Goal: Task Accomplishment & Management: Complete application form

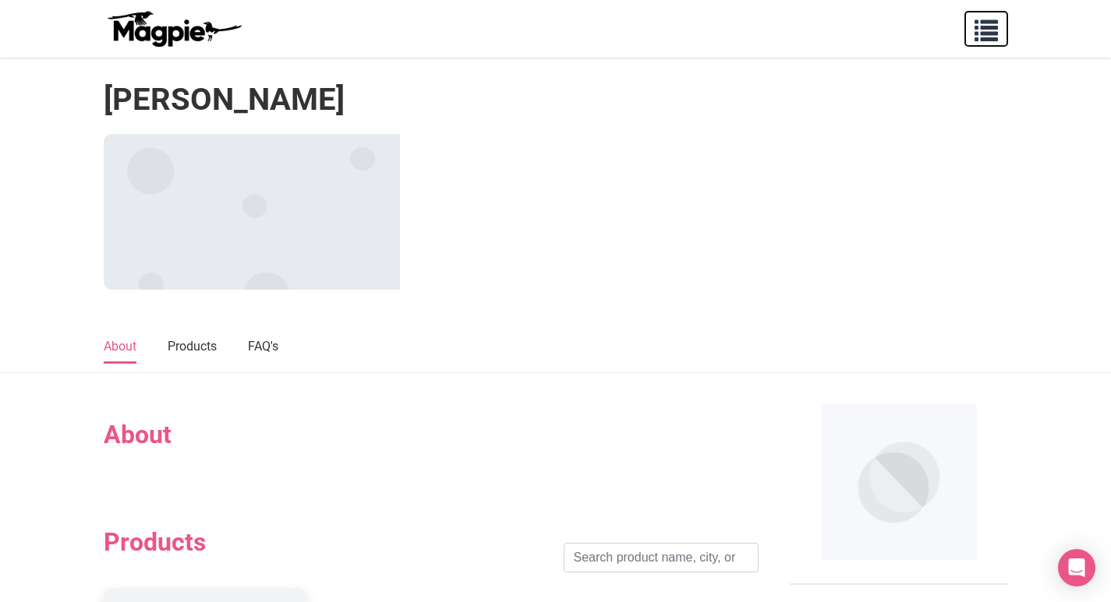
click at [980, 29] on span "button" at bounding box center [985, 27] width 23 height 23
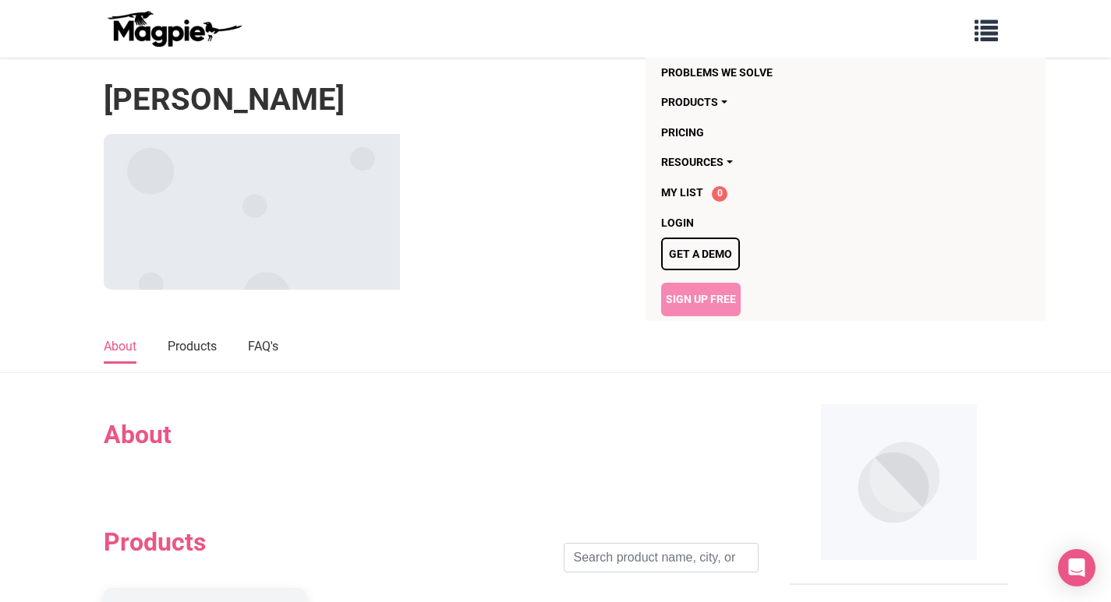
click at [698, 300] on link "Sign Up Free" at bounding box center [700, 299] width 79 height 33
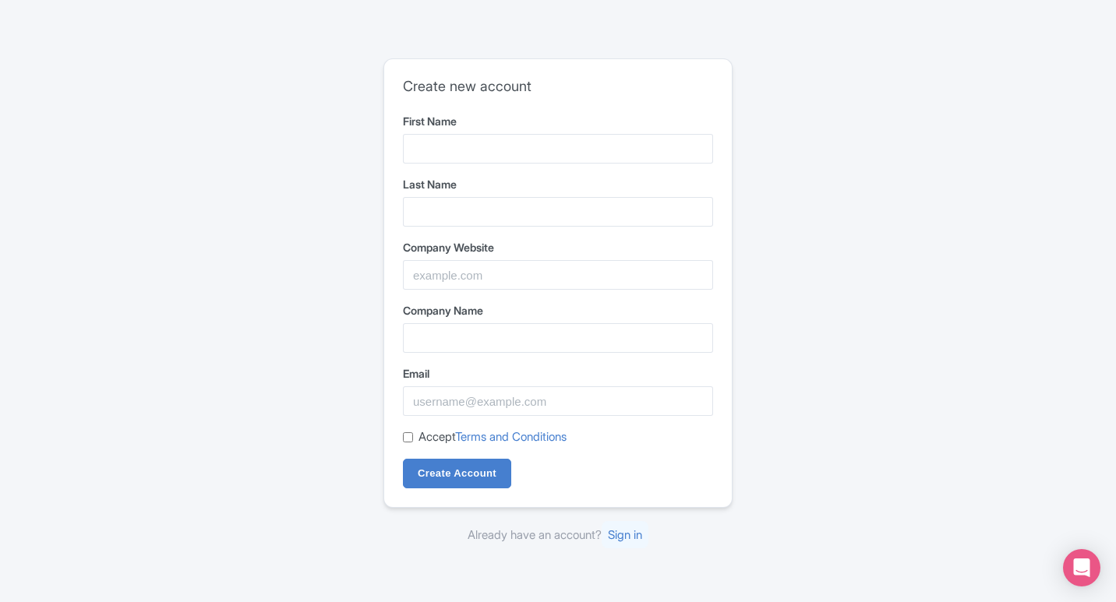
type input "Reddy"
type input "[PERSON_NAME]"
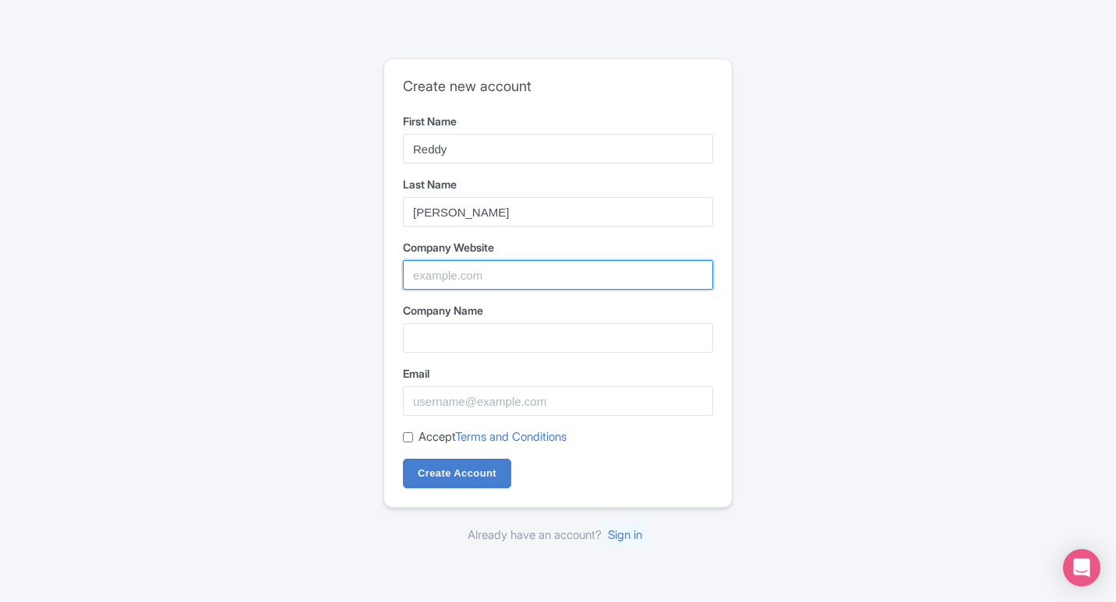
type input "[PERSON_NAME]"
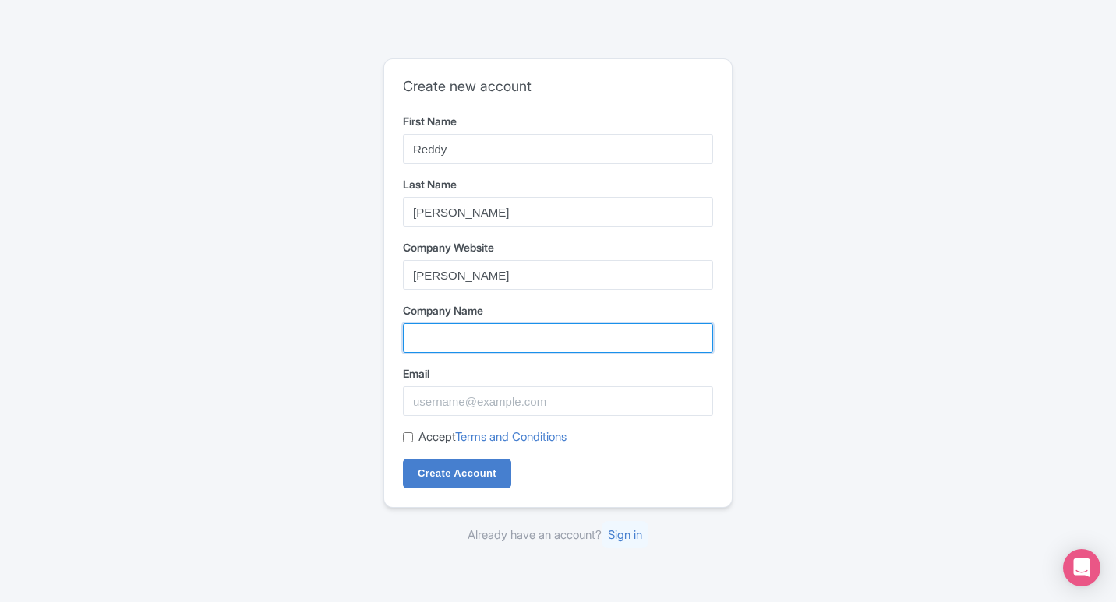
type input "[PERSON_NAME]"
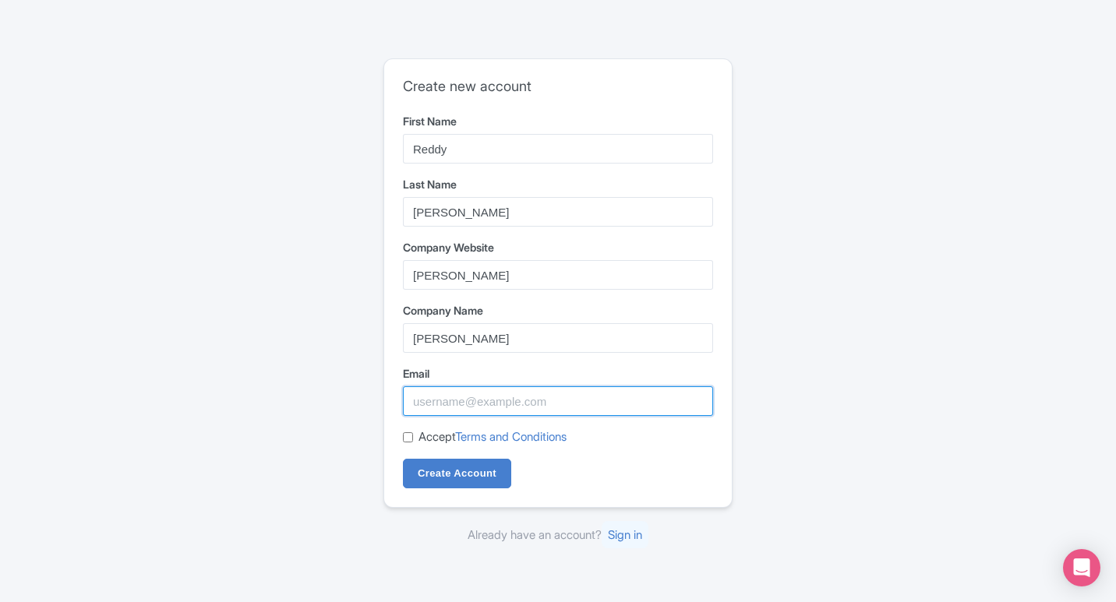
type input "[EMAIL_ADDRESS][DOMAIN_NAME]"
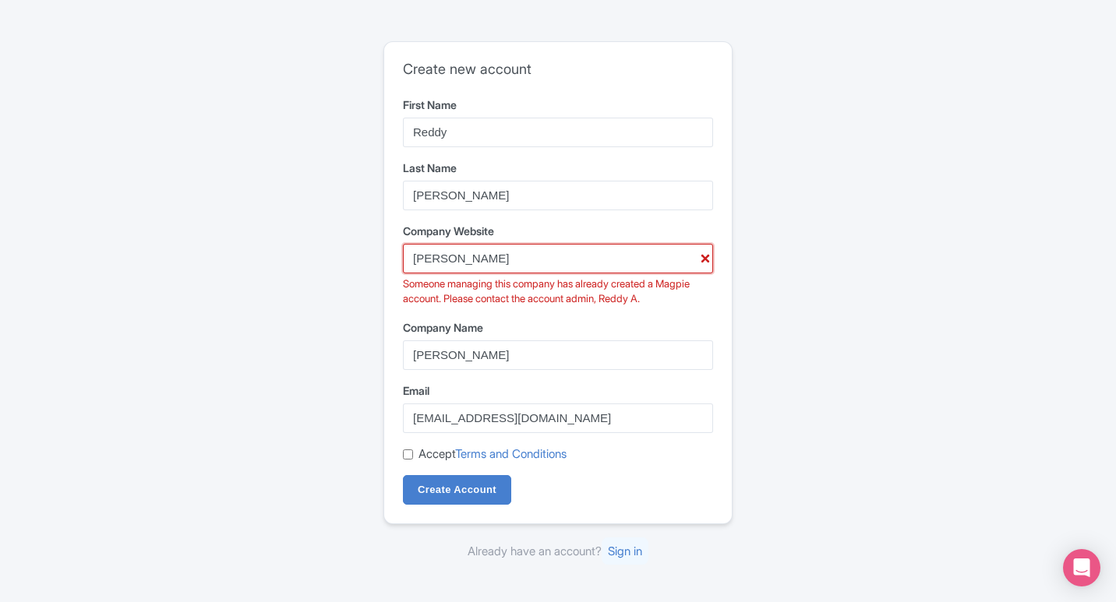
drag, startPoint x: 491, startPoint y: 258, endPoint x: 366, endPoint y: 263, distance: 124.8
click at [366, 263] on div "Create new account First Name Reddy Last Name [PERSON_NAME] Company Website [PE…" at bounding box center [558, 301] width 998 height 532
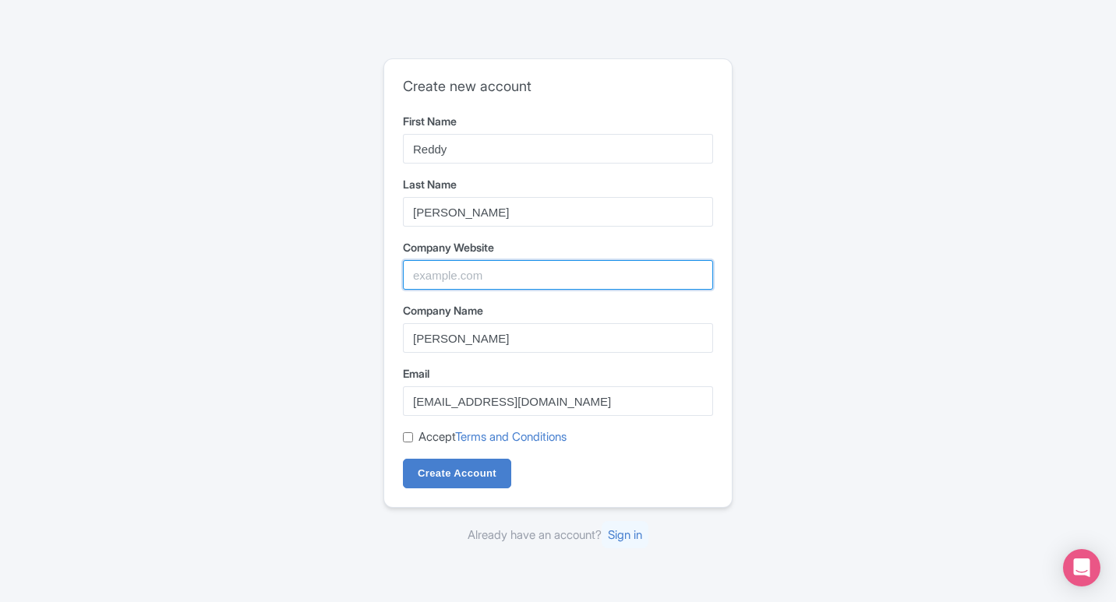
click at [471, 265] on input "Company Website" at bounding box center [558, 275] width 310 height 30
paste input "[URL][DOMAIN_NAME]"
type input "[URL][DOMAIN_NAME]"
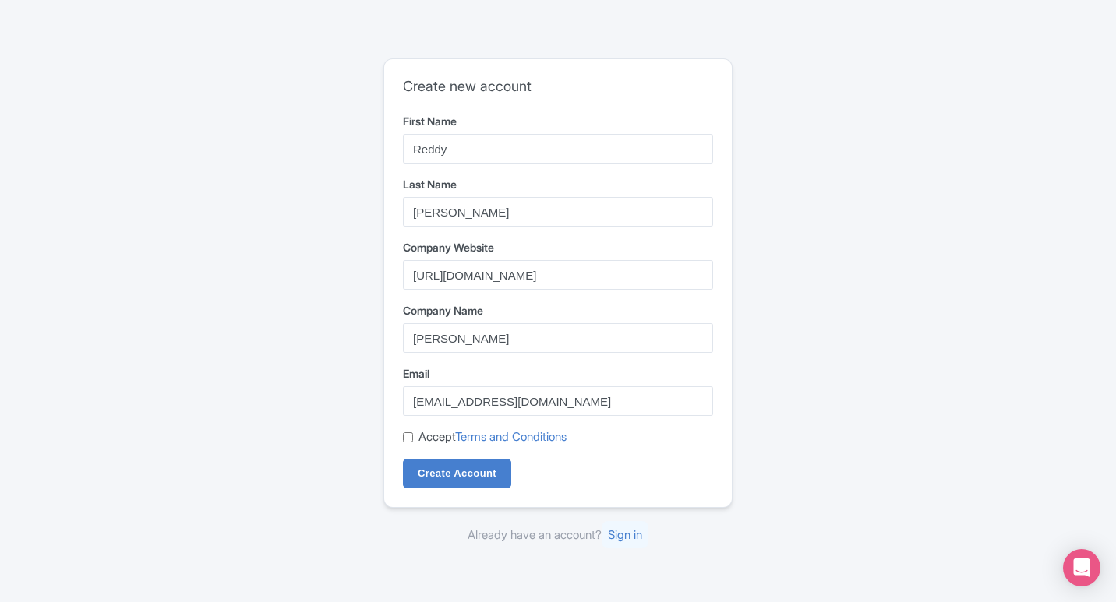
click at [406, 438] on input "Accept Terms and Conditions" at bounding box center [408, 438] width 10 height 10
checkbox input "true"
click at [478, 472] on input "Create Account" at bounding box center [457, 474] width 108 height 30
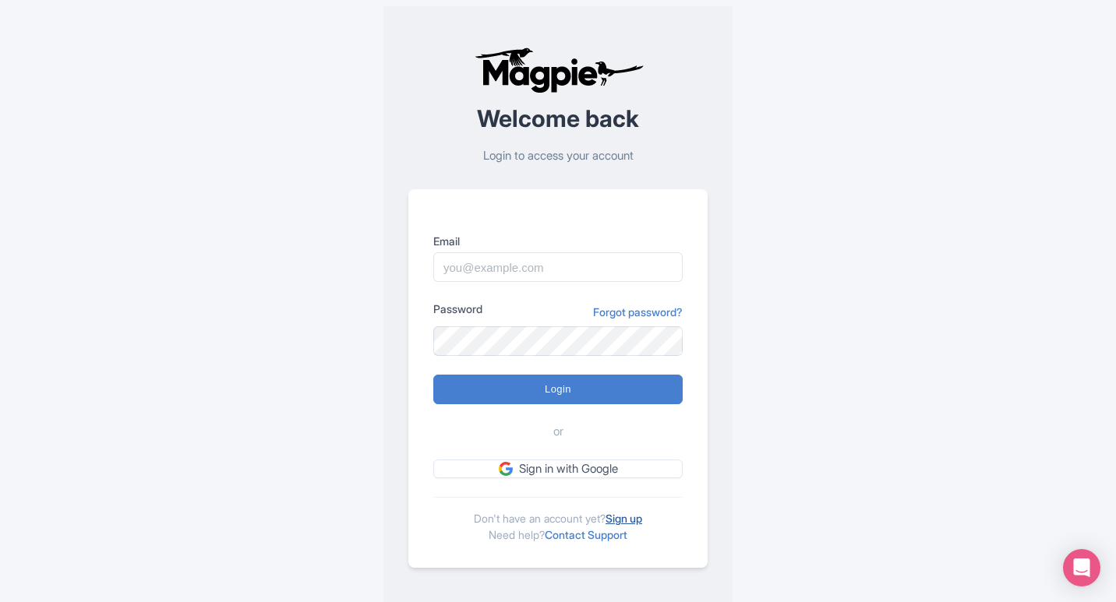
click at [620, 513] on link "Sign up" at bounding box center [624, 518] width 37 height 13
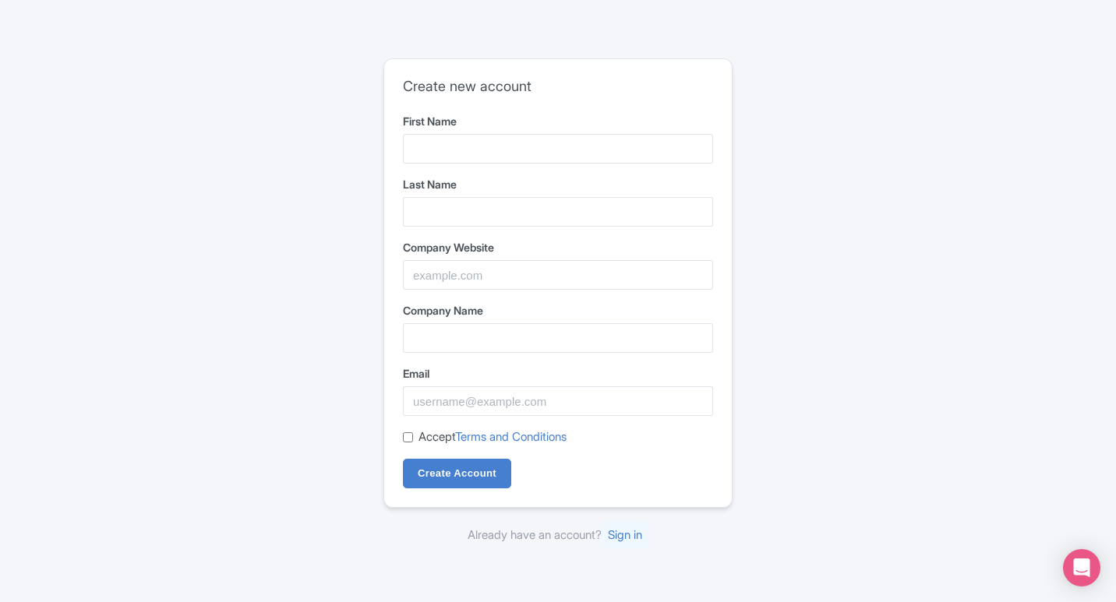
click at [454, 132] on div "First Name" at bounding box center [558, 138] width 310 height 51
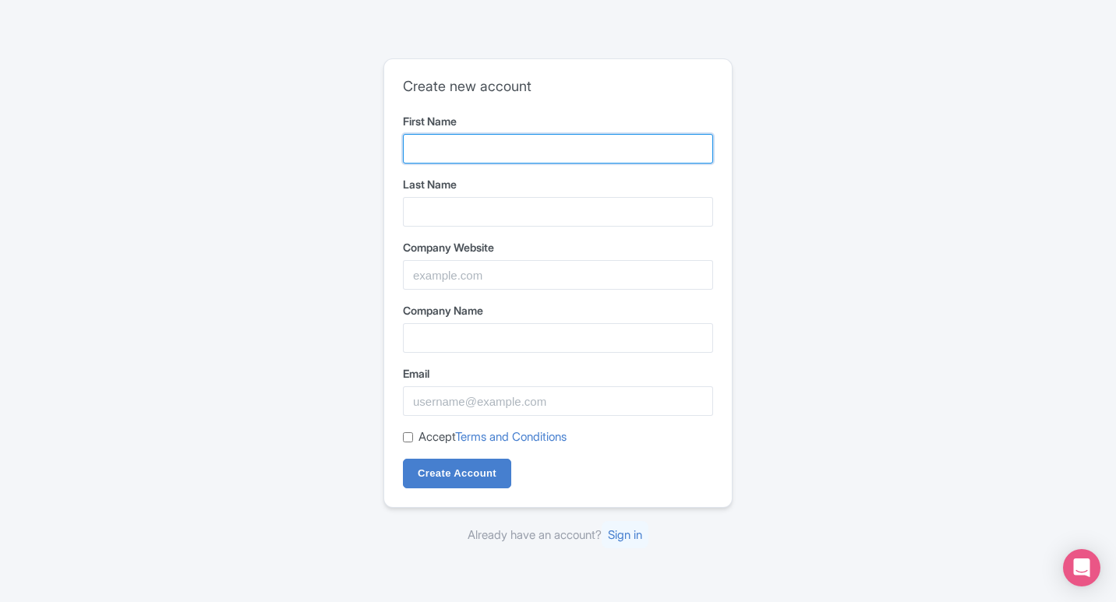
click at [465, 156] on input "First Name" at bounding box center [558, 149] width 310 height 30
type input "Reddy"
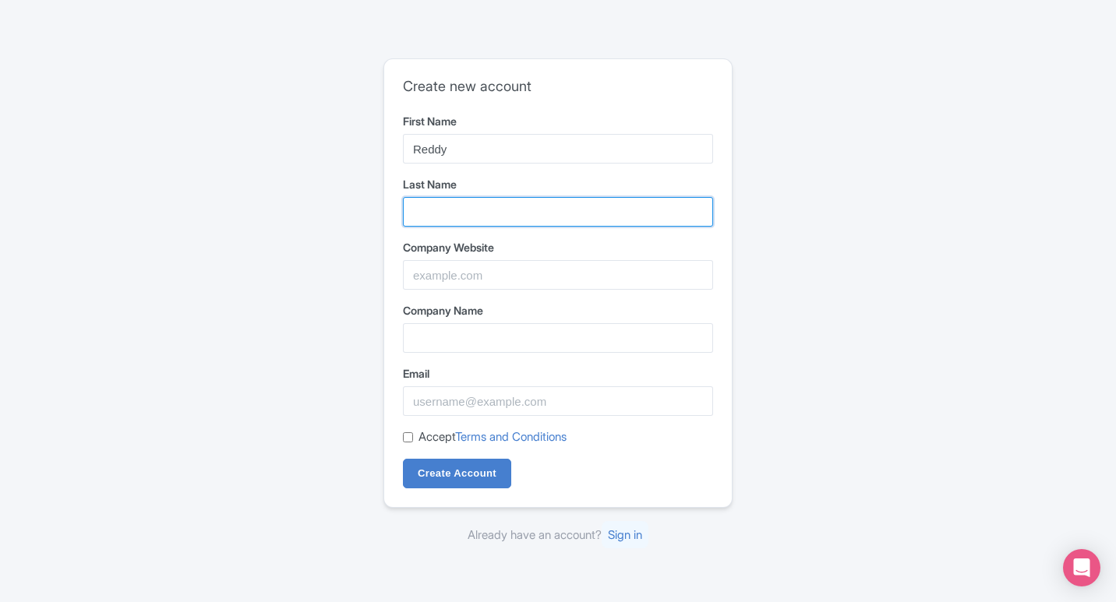
type input "[PERSON_NAME]"
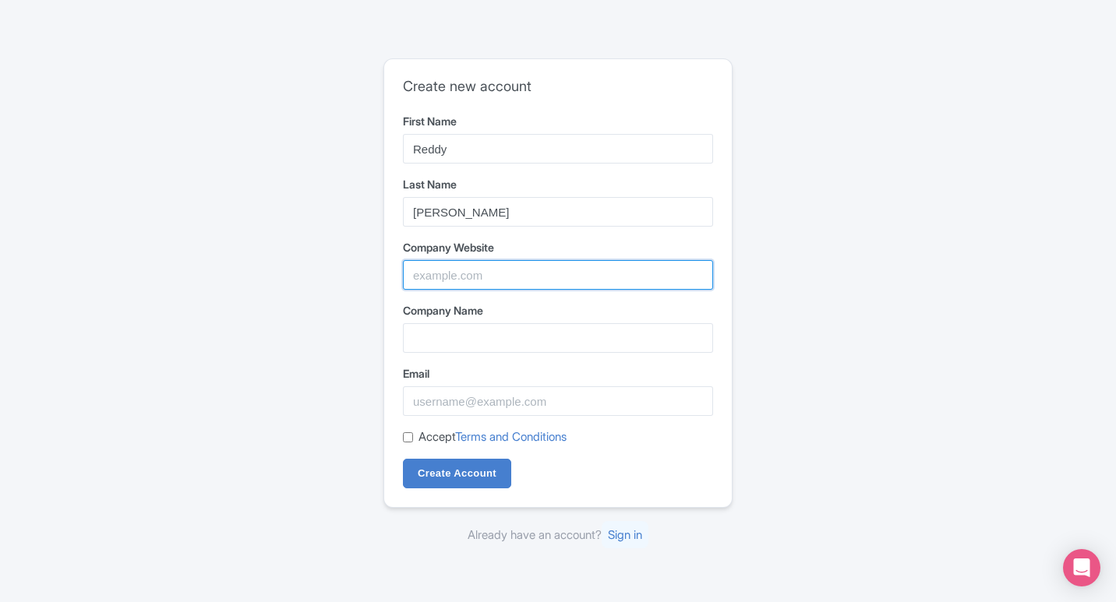
type input "[PERSON_NAME]"
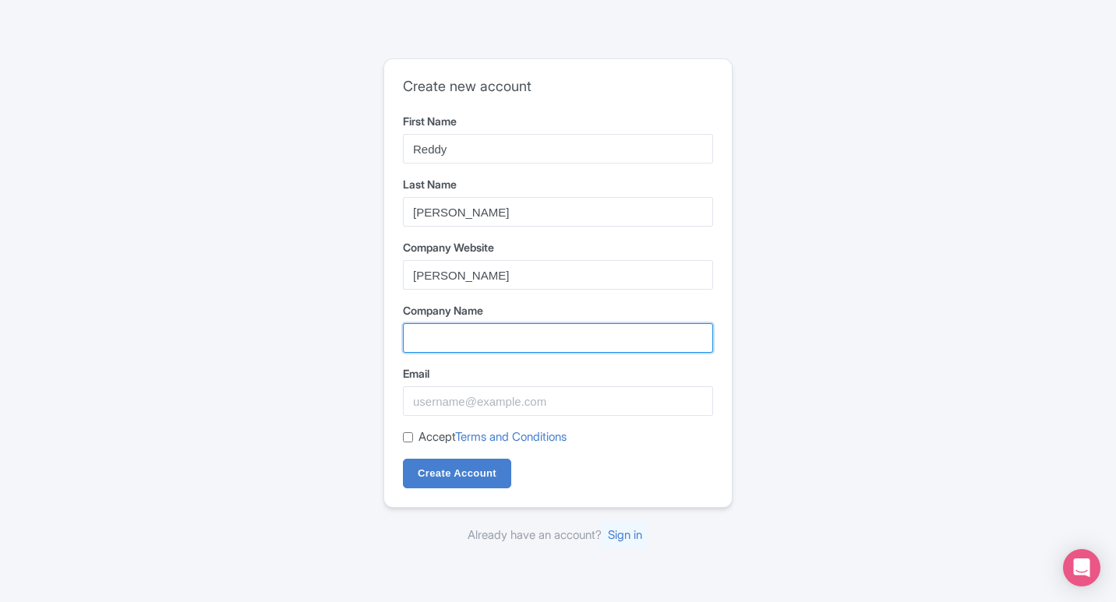
type input "[PERSON_NAME]"
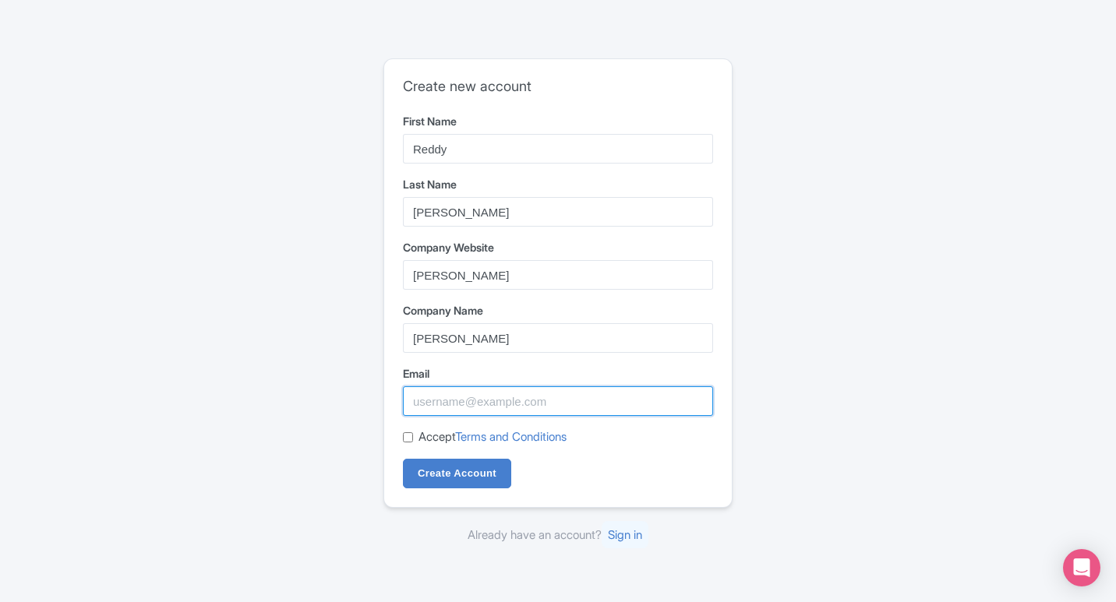
type input "[EMAIL_ADDRESS][DOMAIN_NAME]"
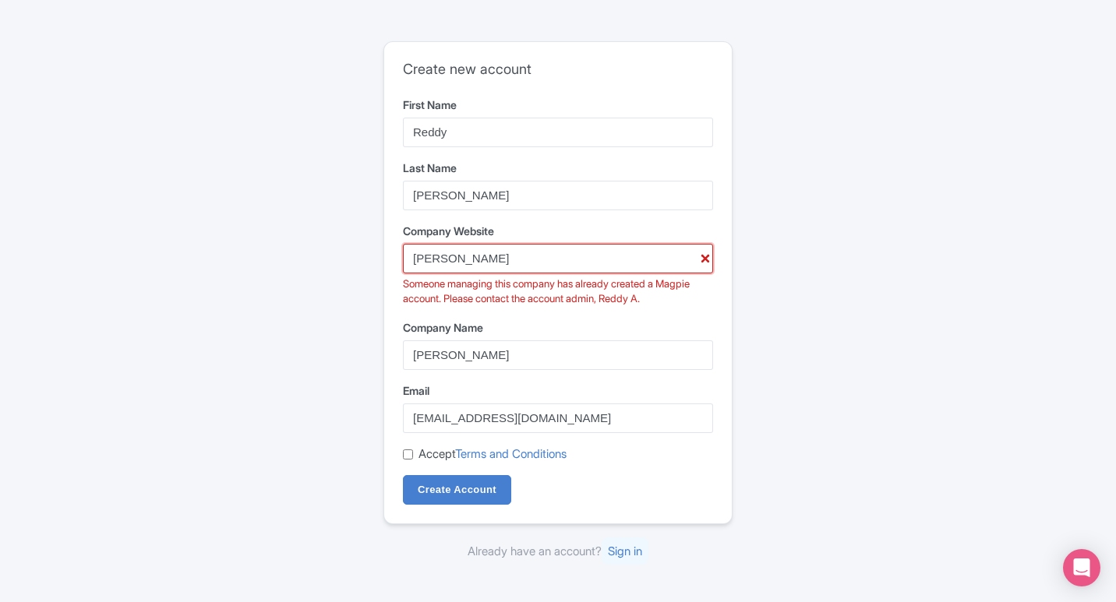
drag, startPoint x: 505, startPoint y: 275, endPoint x: 375, endPoint y: 260, distance: 131.0
click at [375, 260] on div "Create new account First Name Reddy Last Name [PERSON_NAME] Company Website [PE…" at bounding box center [558, 301] width 998 height 532
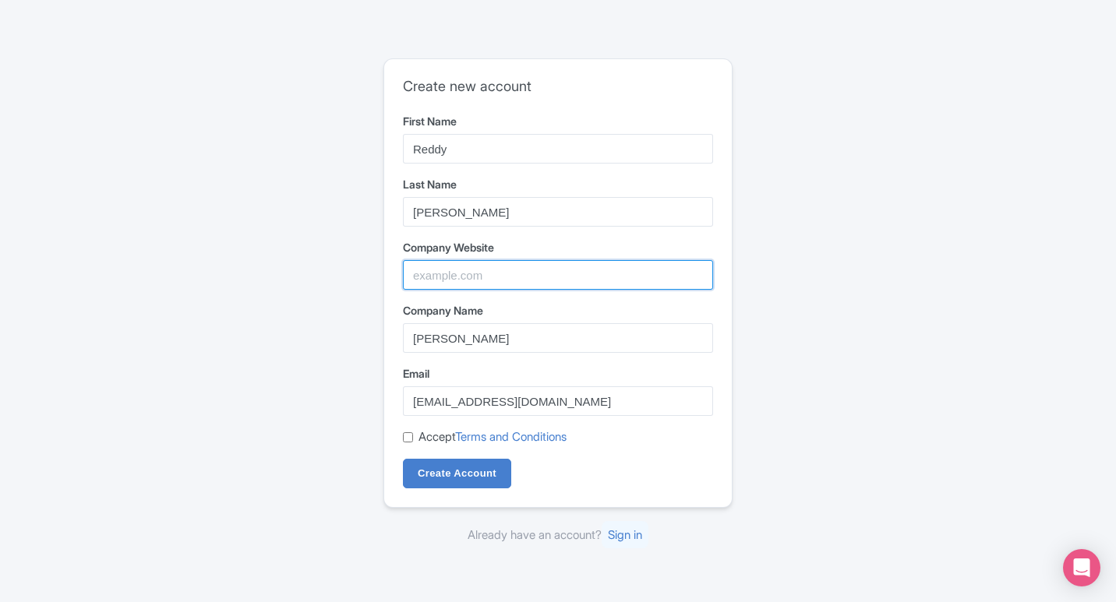
click at [437, 274] on input "Company Website" at bounding box center [558, 275] width 310 height 30
paste input "[URL][DOMAIN_NAME]"
type input "[URL][DOMAIN_NAME]"
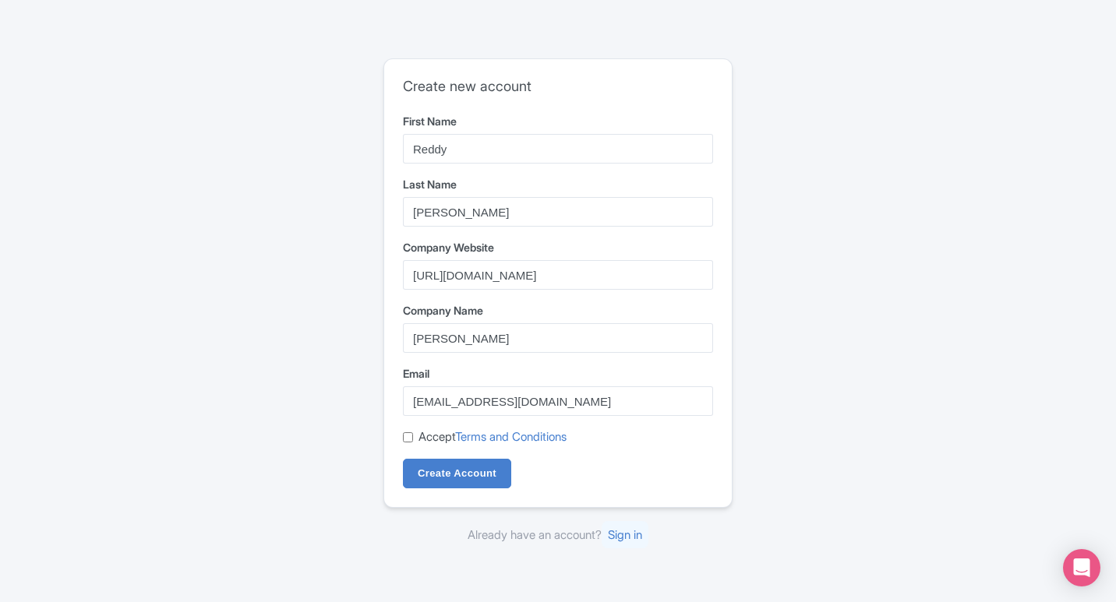
click at [411, 439] on input "Accept Terms and Conditions" at bounding box center [408, 438] width 10 height 10
checkbox input "true"
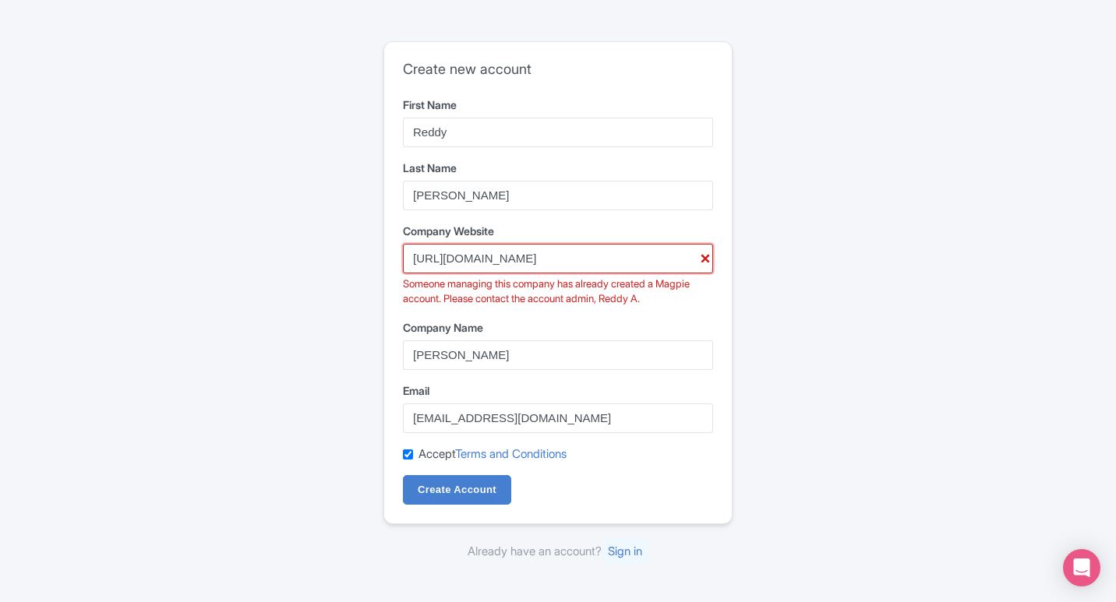
click at [415, 261] on input "[URL][DOMAIN_NAME]" at bounding box center [558, 259] width 310 height 30
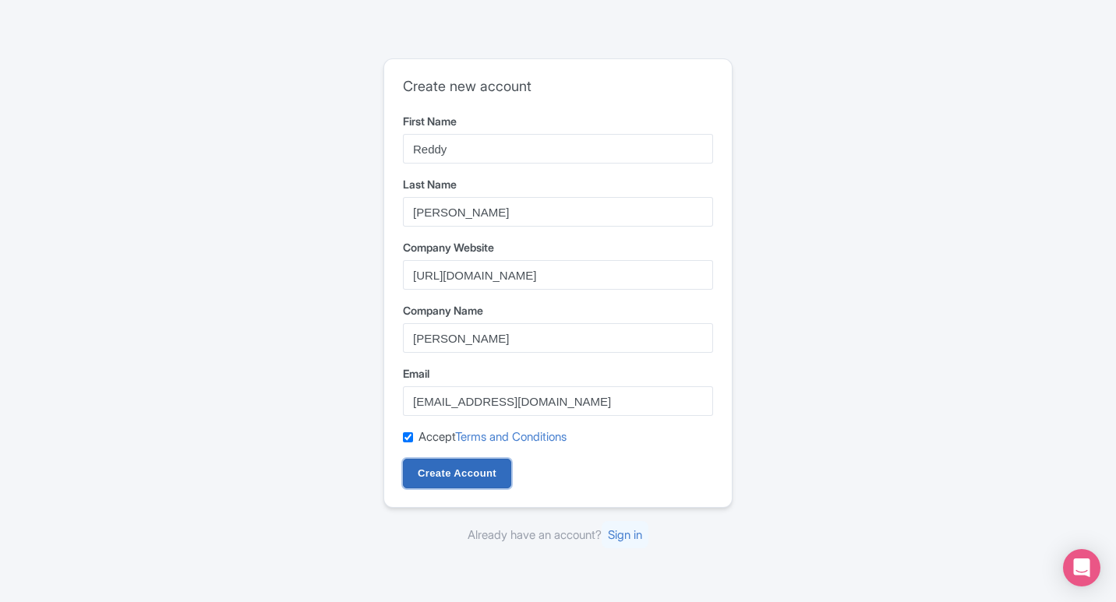
click at [453, 475] on input "Create Account" at bounding box center [457, 474] width 108 height 30
